Goal: Transaction & Acquisition: Purchase product/service

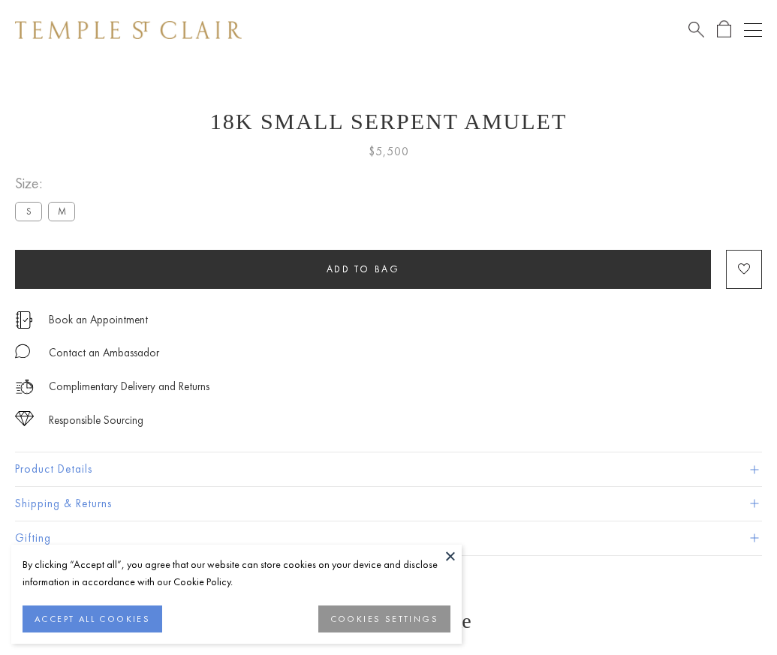
click at [362, 269] on span "Add to bag" at bounding box center [363, 269] width 74 height 13
